Goal: Transaction & Acquisition: Purchase product/service

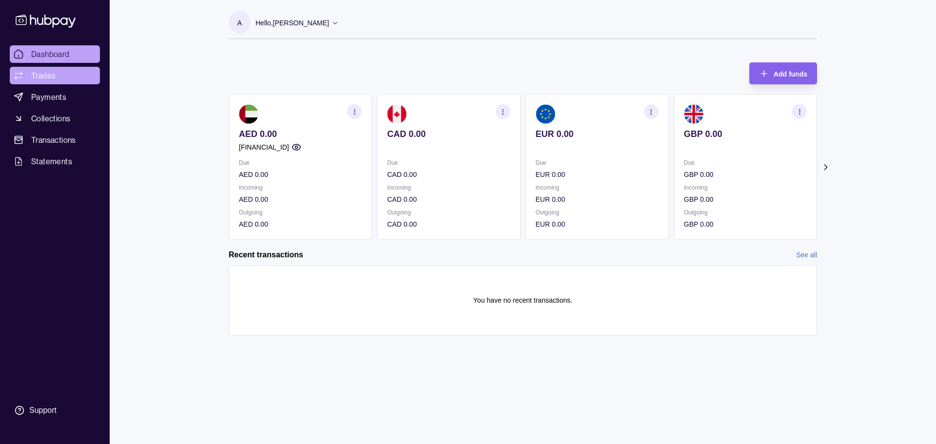
click at [56, 69] on link "Trades" at bounding box center [55, 76] width 90 height 18
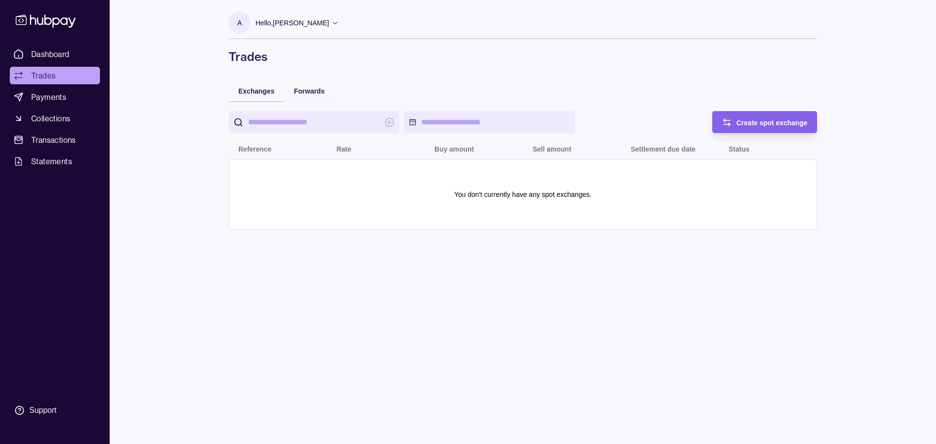
click at [307, 123] on input "search" at bounding box center [314, 122] width 132 height 22
drag, startPoint x: 381, startPoint y: 58, endPoint x: 358, endPoint y: 76, distance: 29.6
click at [381, 58] on h1 "Trades" at bounding box center [523, 57] width 589 height 16
click at [60, 101] on span "Payments" at bounding box center [48, 97] width 35 height 12
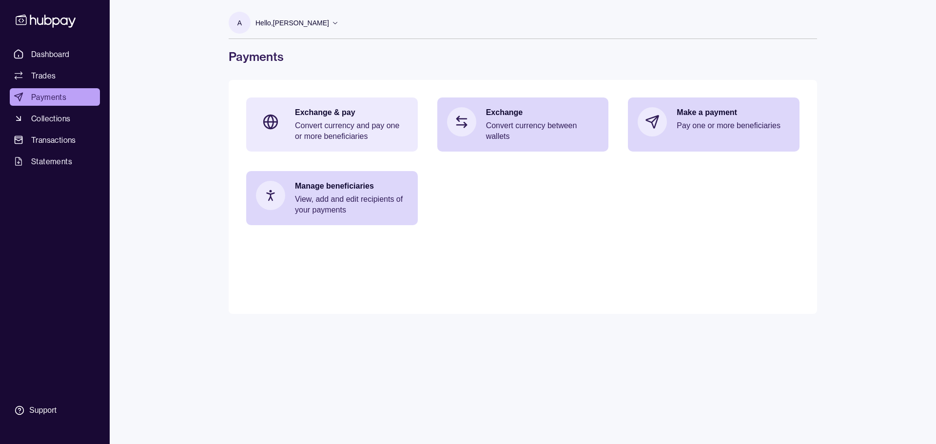
click at [358, 132] on p "Convert currency and pay one or more beneficiaries" at bounding box center [351, 130] width 113 height 21
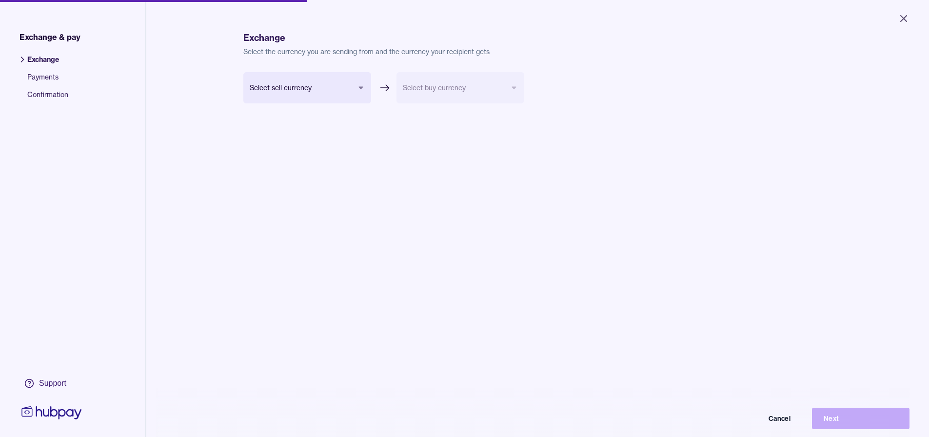
click at [320, 90] on body "Close Exchange & pay Exchange Payments Confirmation Support Exchange Select the…" at bounding box center [464, 218] width 929 height 437
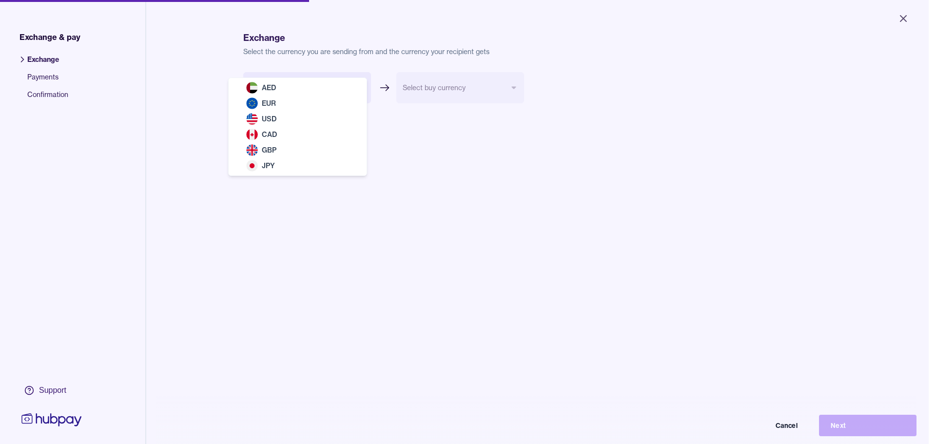
select select "***"
drag, startPoint x: 315, startPoint y: 84, endPoint x: 336, endPoint y: 84, distance: 21.5
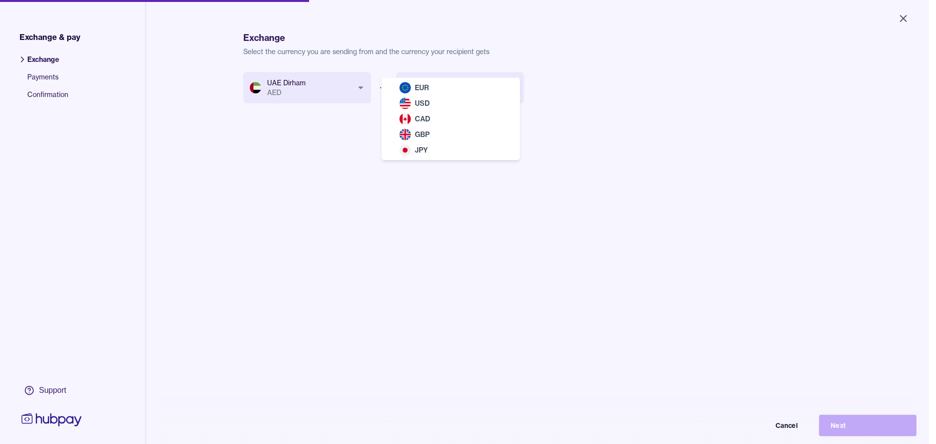
click at [479, 94] on body "Close Exchange & pay Exchange Payments Confirmation Support Exchange Select the…" at bounding box center [464, 222] width 929 height 444
select select "***"
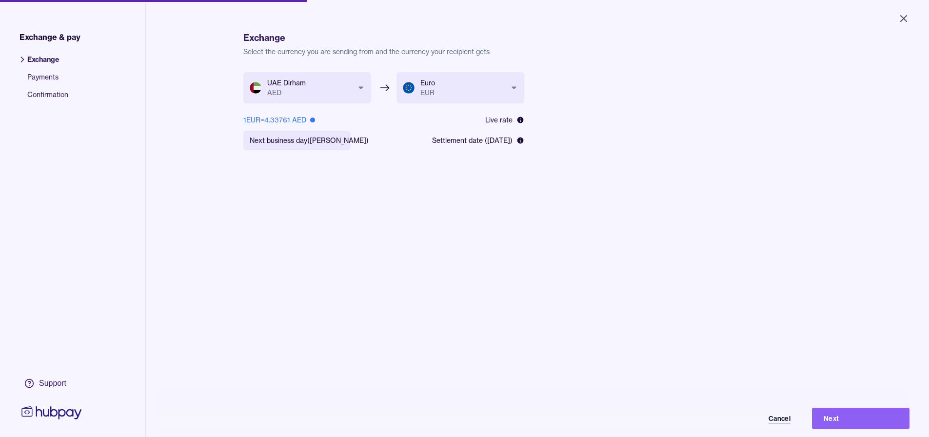
click at [787, 420] on button "Cancel" at bounding box center [754, 418] width 98 height 21
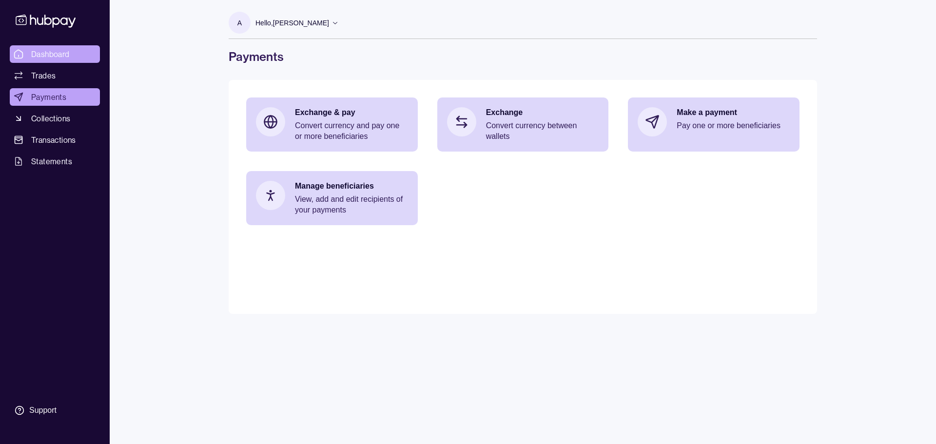
click at [62, 57] on span "Dashboard" at bounding box center [50, 54] width 39 height 12
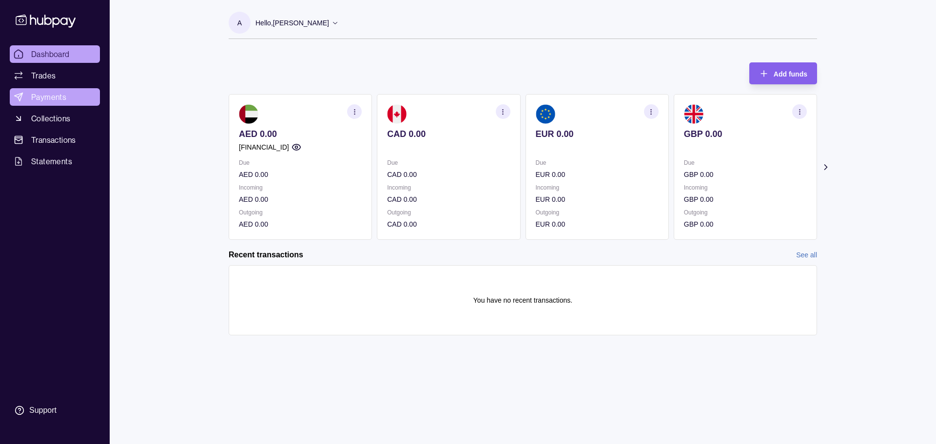
click at [49, 93] on span "Payments" at bounding box center [48, 97] width 35 height 12
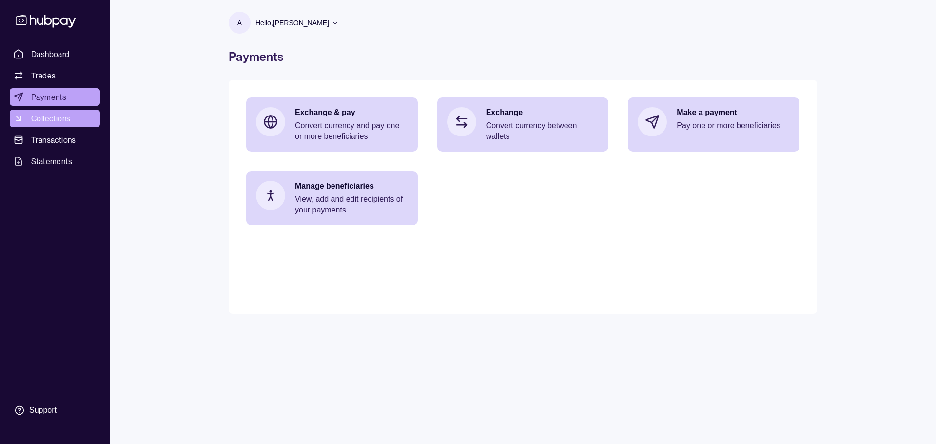
click at [50, 114] on span "Collections" at bounding box center [50, 119] width 39 height 12
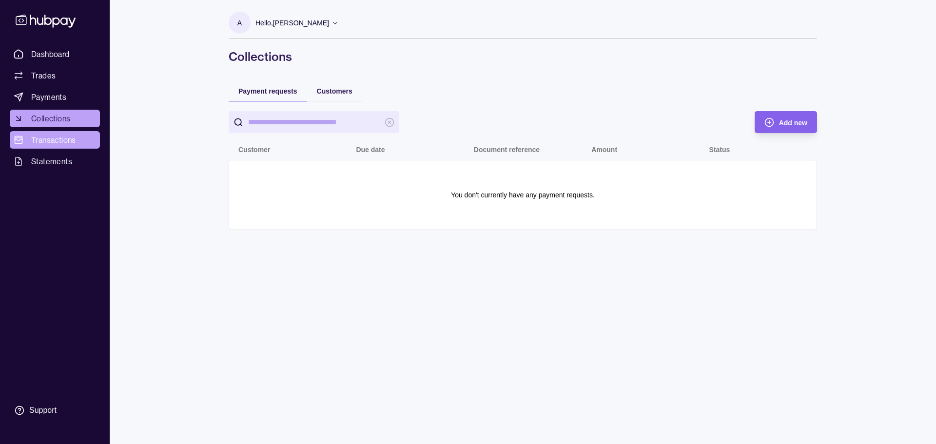
click at [56, 136] on span "Transactions" at bounding box center [53, 140] width 45 height 12
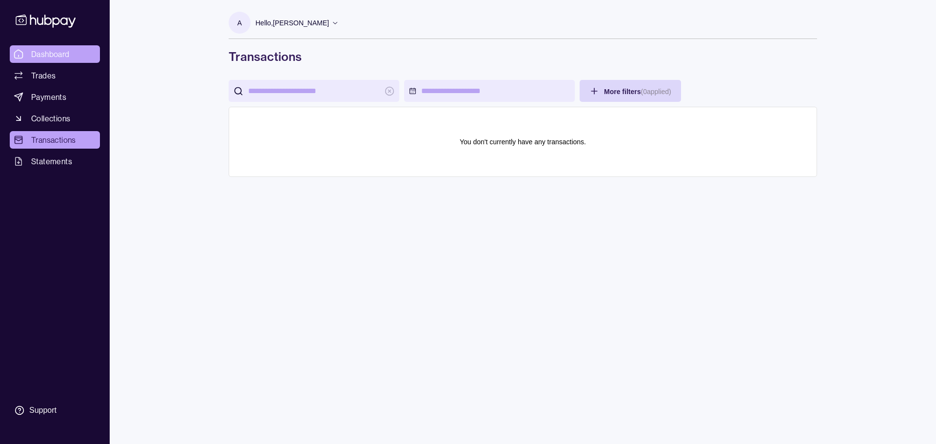
click at [44, 49] on span "Dashboard" at bounding box center [50, 54] width 39 height 12
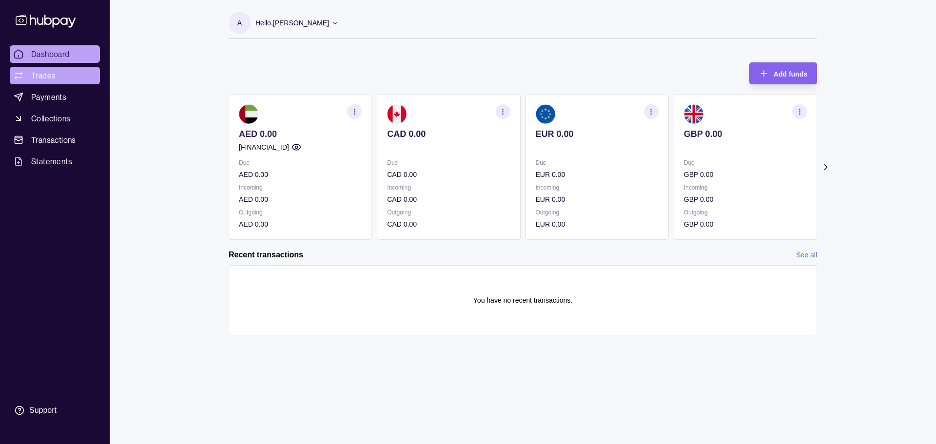
click at [54, 79] on span "Trades" at bounding box center [43, 76] width 24 height 12
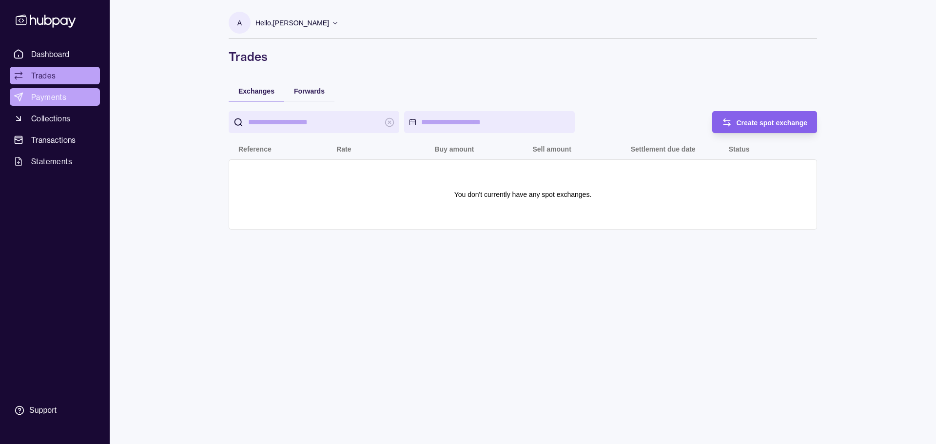
click at [67, 98] on link "Payments" at bounding box center [55, 97] width 90 height 18
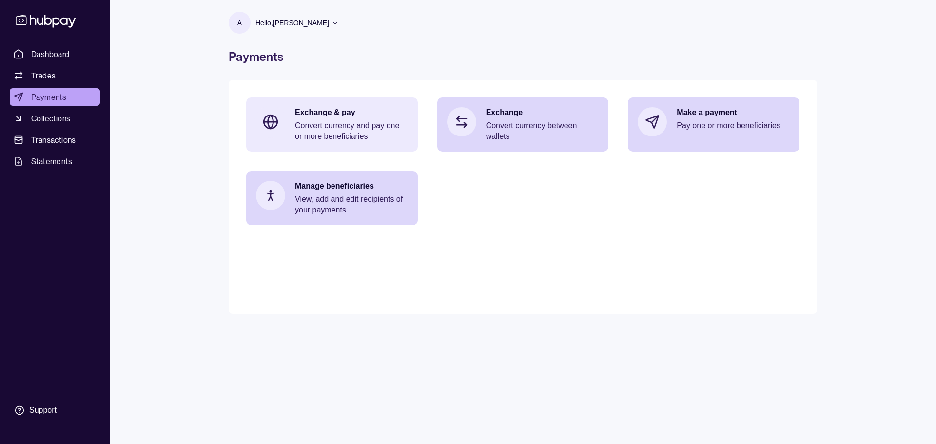
click at [335, 127] on p "Convert currency and pay one or more beneficiaries" at bounding box center [351, 130] width 113 height 21
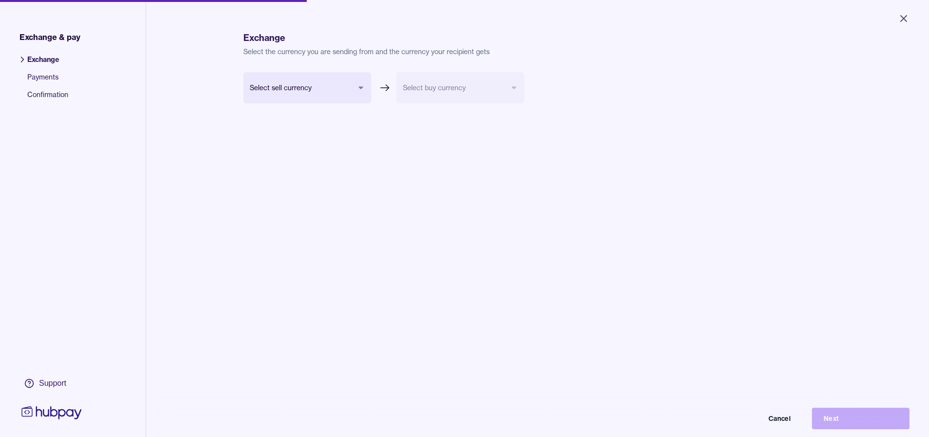
click at [349, 88] on body "Close Exchange & pay Exchange Payments Confirmation Support Exchange Select the…" at bounding box center [464, 218] width 929 height 437
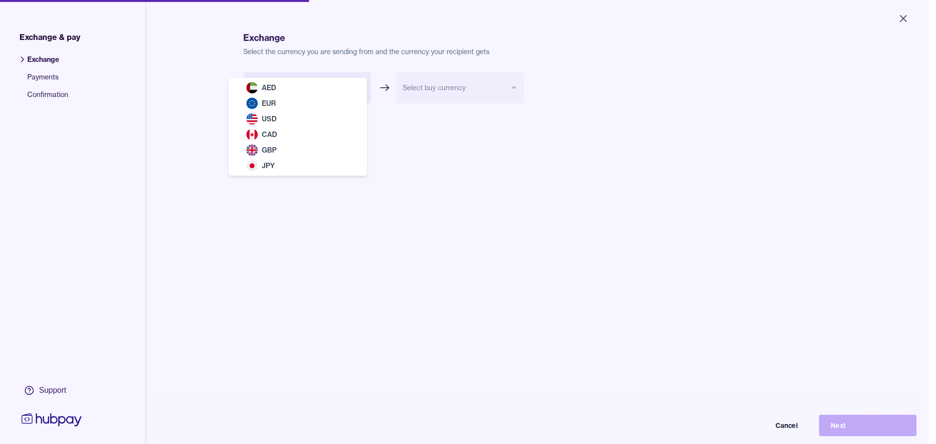
select select "***"
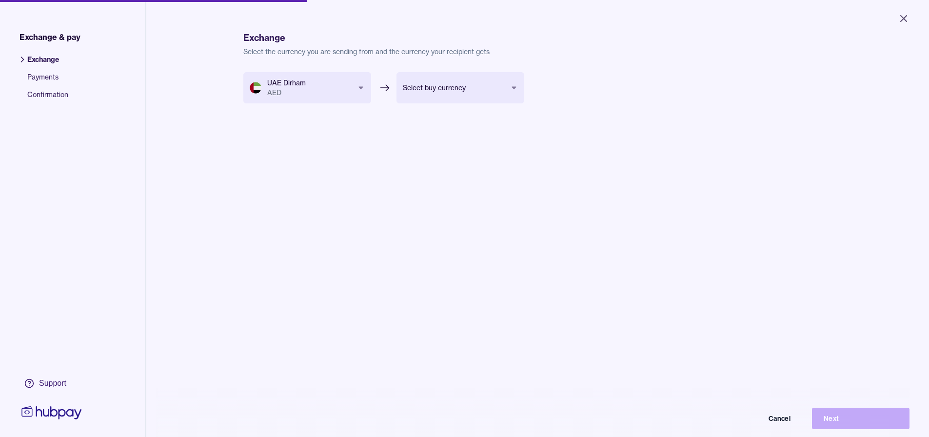
click at [462, 89] on body "Close Exchange & pay Exchange Payments Confirmation Support Exchange Select the…" at bounding box center [464, 218] width 929 height 437
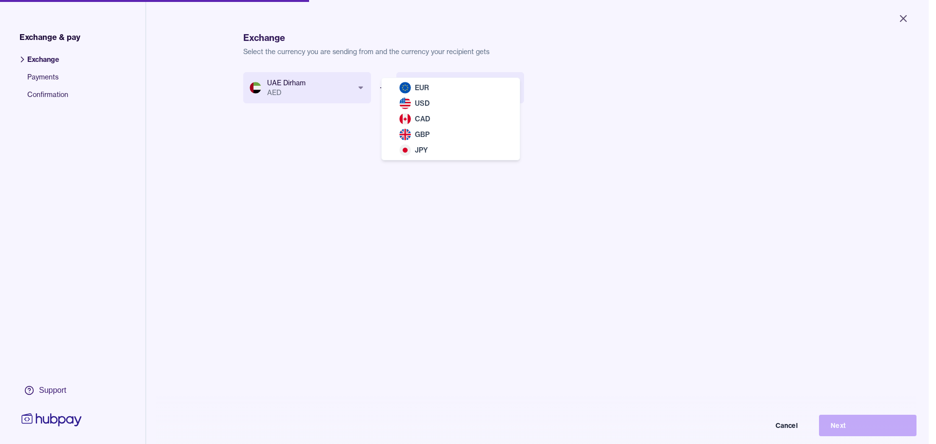
select select "***"
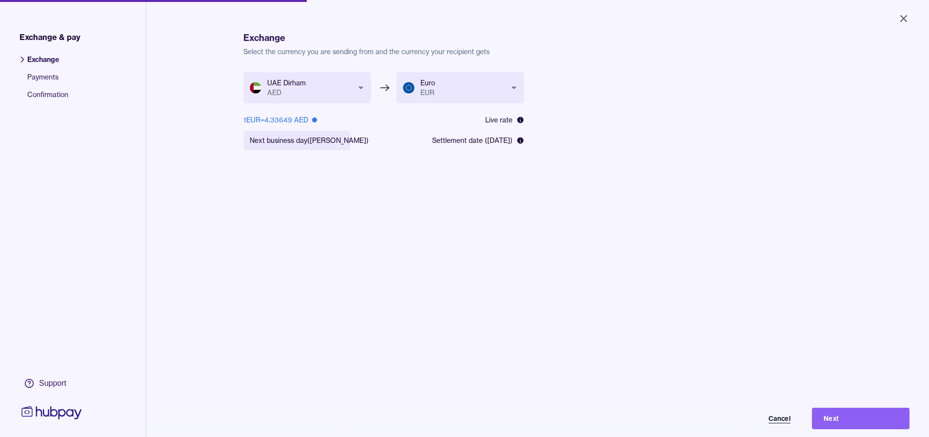
click at [781, 422] on button "Cancel" at bounding box center [754, 418] width 98 height 21
